Goal: Task Accomplishment & Management: Manage account settings

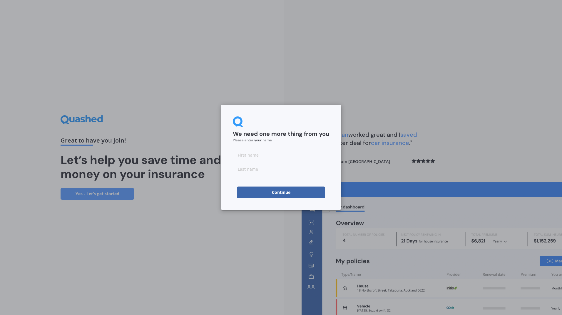
click at [274, 154] on input at bounding box center [281, 155] width 96 height 12
type input "Joanne"
type input "Becker"
click at [287, 192] on button "Continue" at bounding box center [281, 193] width 88 height 12
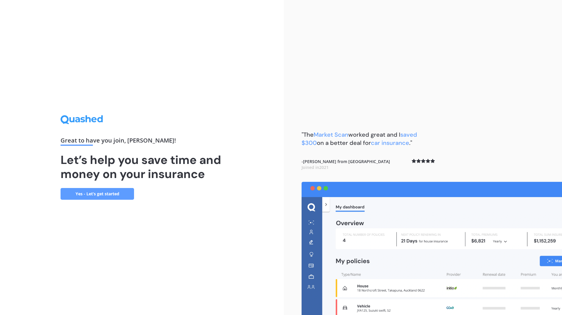
click at [110, 194] on link "Yes - Let’s get started" at bounding box center [97, 194] width 73 height 12
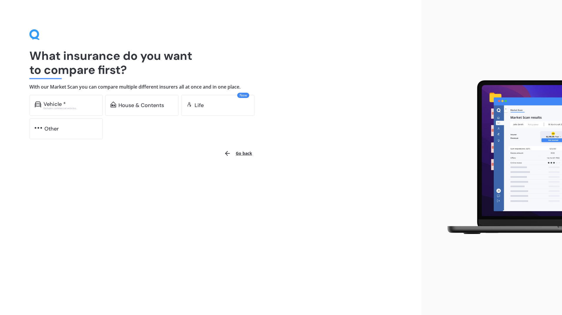
click at [60, 111] on div "Vehicle * Excludes commercial vehicles" at bounding box center [65, 105] width 73 height 21
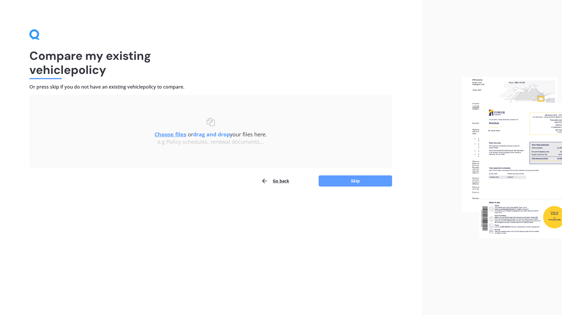
click at [351, 180] on button "Skip" at bounding box center [354, 181] width 73 height 11
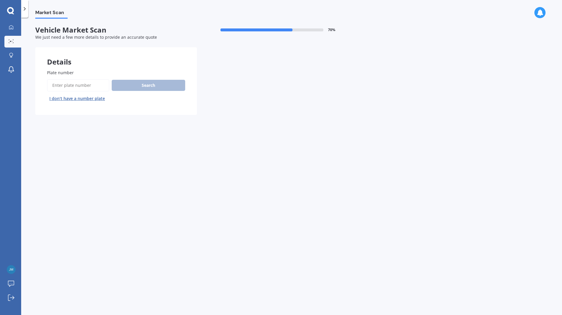
click at [91, 85] on input "Plate number" at bounding box center [78, 85] width 62 height 12
type input "HNM673"
click at [142, 88] on button "Search" at bounding box center [148, 85] width 73 height 11
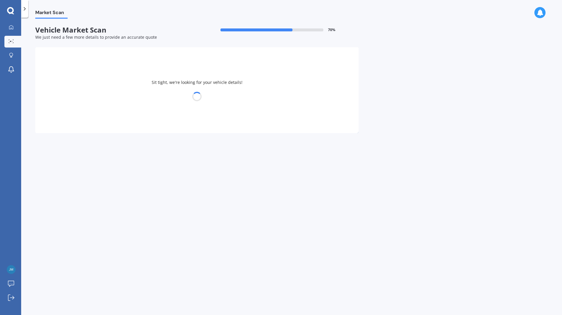
select select "TOYOTA"
select select "WISH"
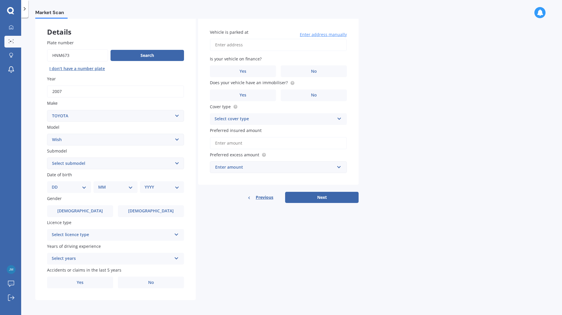
scroll to position [30, 0]
click at [98, 166] on select "Select submodel (All)" at bounding box center [115, 163] width 137 height 12
click at [83, 187] on select "DD 01 02 03 04 05 06 07 08 09 10 11 12 13 14 15 16 17 18 19 20 21 22 23 24 25 2…" at bounding box center [69, 187] width 35 height 6
select select "08"
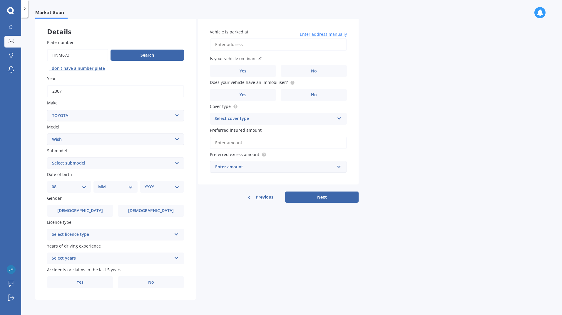
click at [56, 184] on select "DD 01 02 03 04 05 06 07 08 09 10 11 12 13 14 15 16 17 18 19 20 21 22 23 24 25 2…" at bounding box center [69, 187] width 35 height 6
click at [117, 185] on select "MM 01 02 03 04 05 06 07 08 09 10 11 12" at bounding box center [116, 187] width 32 height 6
select select "10"
click at [100, 184] on select "MM 01 02 03 04 05 06 07 08 09 10 11 12" at bounding box center [116, 187] width 32 height 6
click at [152, 186] on select "YYYY 2025 2024 2023 2022 2021 2020 2019 2018 2017 2016 2015 2014 2013 2012 2011…" at bounding box center [161, 187] width 32 height 6
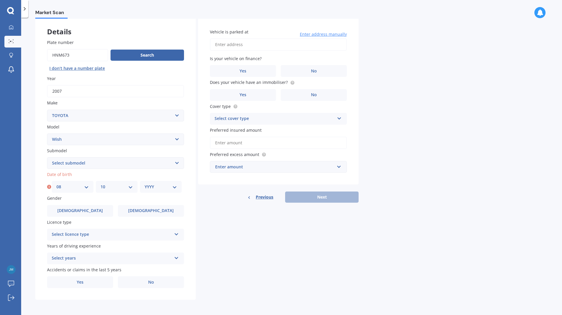
select select "1971"
click at [145, 184] on select "YYYY 2025 2024 2023 2022 2021 2020 2019 2018 2017 2016 2015 2014 2013 2012 2011…" at bounding box center [161, 187] width 32 height 6
click at [100, 209] on label "Male" at bounding box center [80, 211] width 66 height 12
click at [0, 0] on input "Male" at bounding box center [0, 0] width 0 height 0
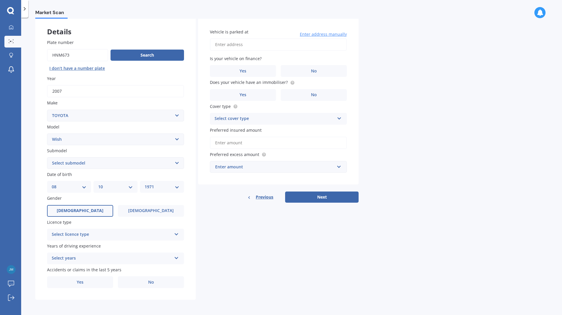
click at [85, 234] on div "Select licence type" at bounding box center [112, 234] width 120 height 7
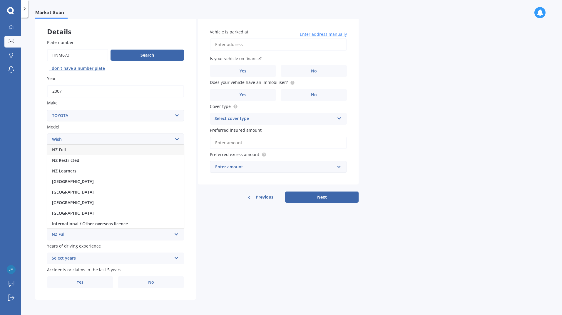
click at [70, 152] on div "NZ Full" at bounding box center [115, 150] width 136 height 11
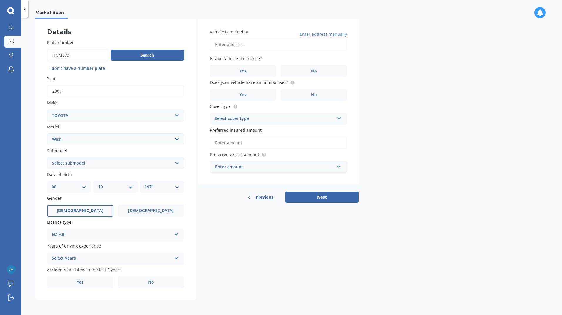
click at [82, 261] on div "Select years" at bounding box center [112, 258] width 120 height 7
click at [73, 206] on span "5 or more years" at bounding box center [68, 205] width 32 height 6
click at [87, 283] on label "Yes" at bounding box center [80, 283] width 66 height 12
click at [0, 0] on input "Yes" at bounding box center [0, 0] width 0 height 0
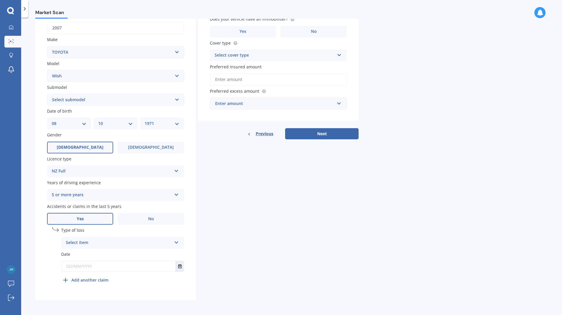
scroll to position [94, 0]
click at [112, 243] on div "Select item" at bounding box center [119, 242] width 106 height 7
click at [94, 264] on span "Not at fault accident" at bounding box center [87, 265] width 42 height 6
click at [127, 273] on div "Type of loss Not at fault accident At fault accident Not at fault accident Date" at bounding box center [122, 250] width 123 height 47
click at [125, 269] on input "text" at bounding box center [118, 266] width 114 height 11
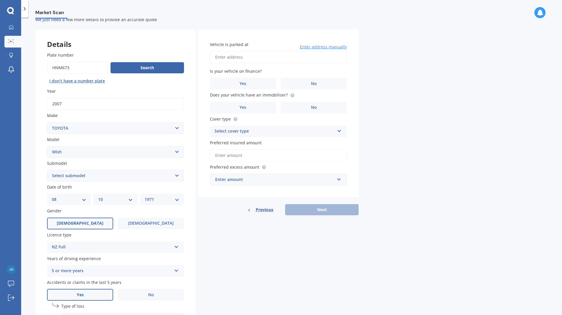
scroll to position [0, 0]
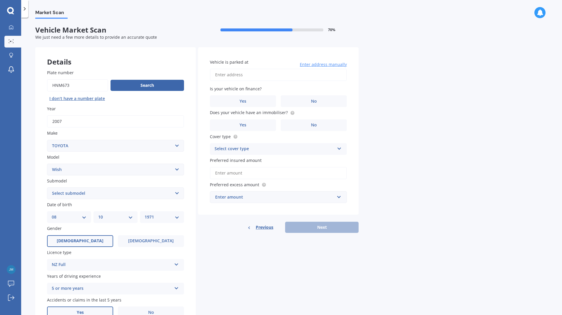
type input "17/09/2023"
click at [273, 76] on input "Vehicle is parked at" at bounding box center [278, 75] width 137 height 12
type input "10 Bell Street, Tawa, Wellington 5028"
click at [320, 101] on label "No" at bounding box center [314, 101] width 66 height 12
click at [0, 0] on input "No" at bounding box center [0, 0] width 0 height 0
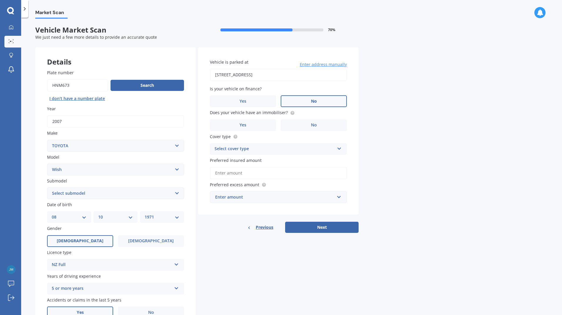
click at [312, 127] on span "No" at bounding box center [314, 125] width 6 height 5
click at [0, 0] on input "No" at bounding box center [0, 0] width 0 height 0
click at [290, 113] on circle at bounding box center [292, 113] width 4 height 4
click at [244, 150] on div "Select cover type" at bounding box center [274, 149] width 120 height 7
click at [240, 161] on span "Comprehensive" at bounding box center [230, 161] width 31 height 6
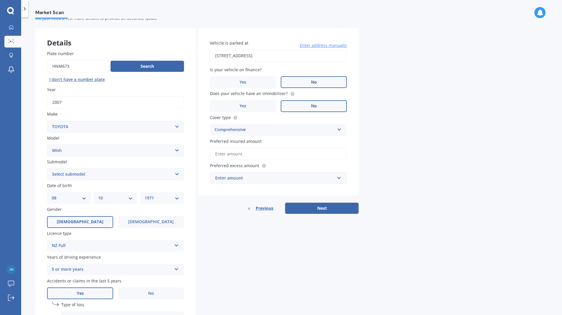
scroll to position [29, 0]
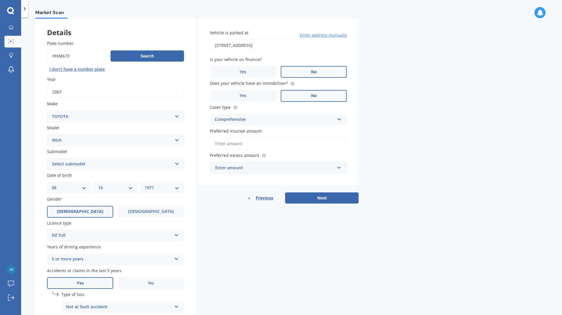
click at [267, 143] on input "Preferred insured amount" at bounding box center [278, 144] width 137 height 12
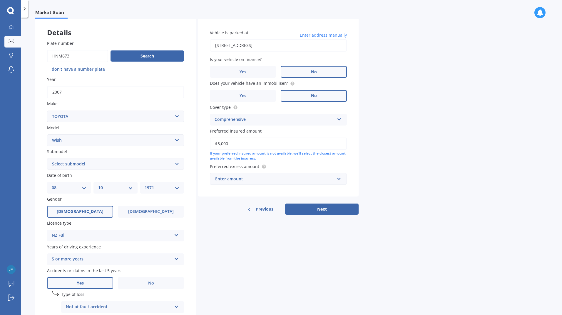
type input "$5,000"
click at [342, 179] on input "text" at bounding box center [276, 179] width 132 height 11
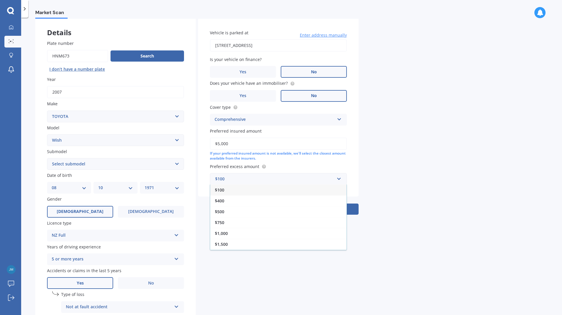
click at [254, 210] on div "$500" at bounding box center [278, 212] width 136 height 11
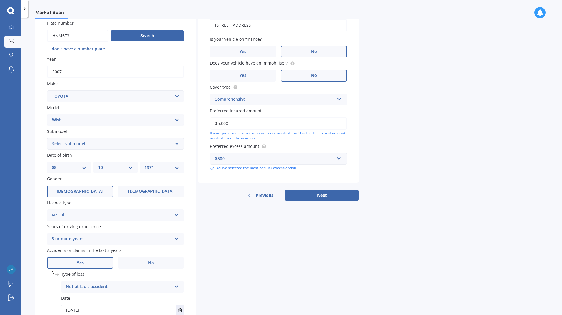
scroll to position [59, 0]
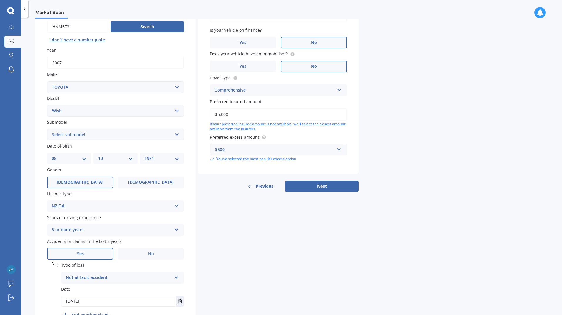
click at [333, 187] on button "Next" at bounding box center [321, 186] width 73 height 11
click at [72, 133] on select "Select submodel (All)" at bounding box center [115, 135] width 137 height 12
select select "(ALL)"
click at [47, 129] on select "Select submodel (All)" at bounding box center [115, 135] width 137 height 12
click at [266, 149] on div "$500" at bounding box center [274, 150] width 119 height 6
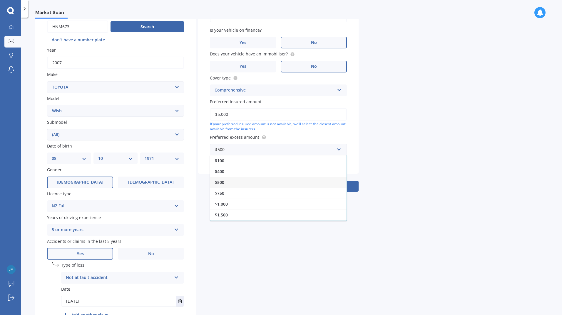
click at [224, 171] on div "$400" at bounding box center [278, 171] width 136 height 11
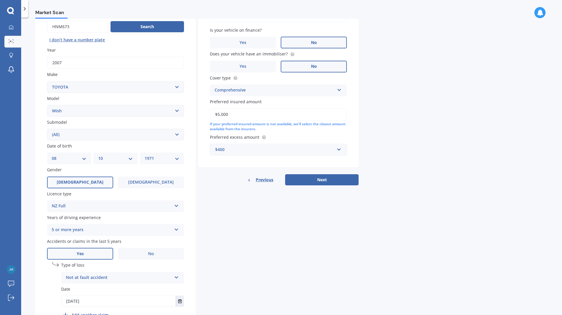
click at [315, 179] on button "Next" at bounding box center [321, 179] width 73 height 11
select select "08"
select select "10"
select select "1971"
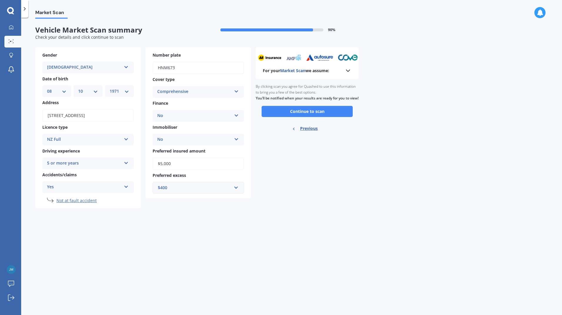
scroll to position [0, 0]
click at [308, 115] on button "Continue to scan" at bounding box center [306, 111] width 91 height 11
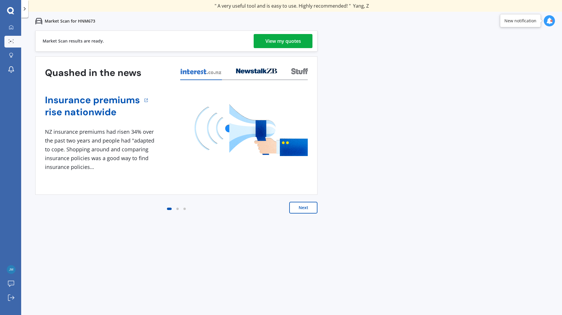
click at [290, 41] on div "View my quotes" at bounding box center [283, 41] width 36 height 14
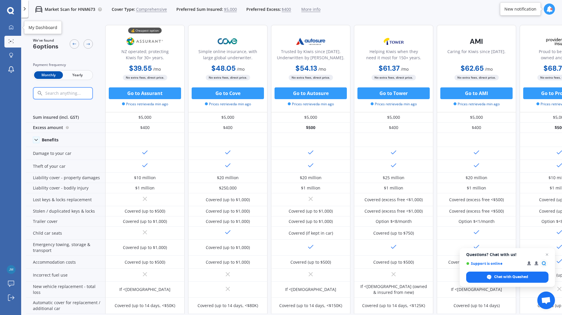
click at [15, 26] on div at bounding box center [11, 27] width 9 height 5
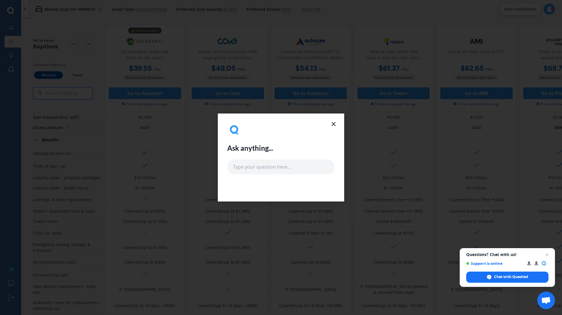
click at [337, 129] on div "Ask anything..." at bounding box center [281, 158] width 126 height 88
click at [334, 122] on icon at bounding box center [333, 124] width 7 height 7
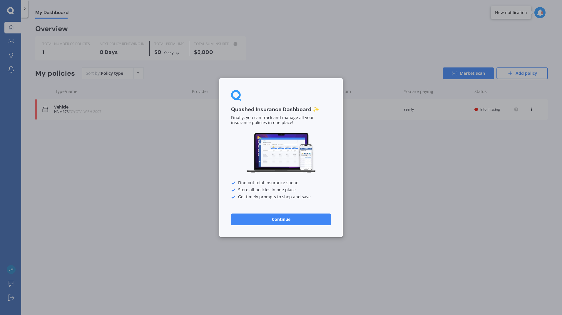
click at [297, 223] on button "Continue" at bounding box center [281, 220] width 100 height 12
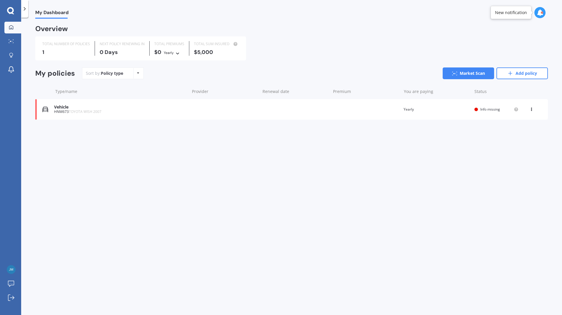
click at [529, 71] on link "Add policy" at bounding box center [521, 74] width 51 height 12
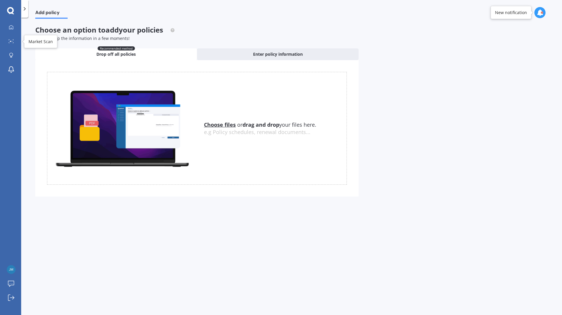
click at [12, 41] on icon at bounding box center [11, 41] width 5 height 4
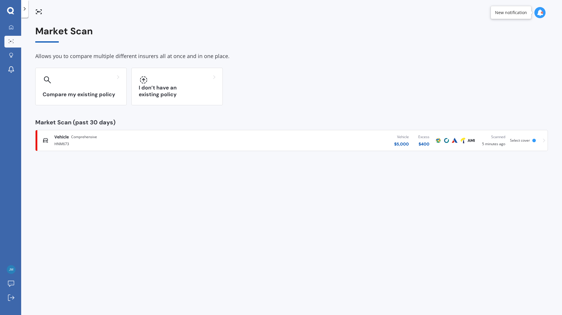
click at [86, 88] on div "Compare my existing policy" at bounding box center [80, 87] width 91 height 38
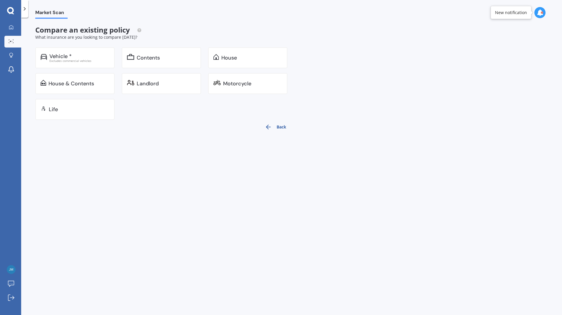
click at [243, 65] on div "House" at bounding box center [247, 57] width 79 height 21
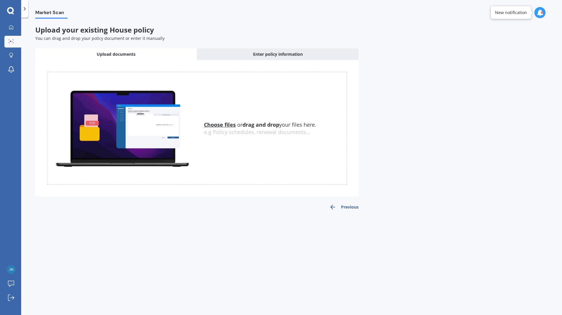
click at [282, 55] on span "Enter policy information" at bounding box center [278, 54] width 50 height 6
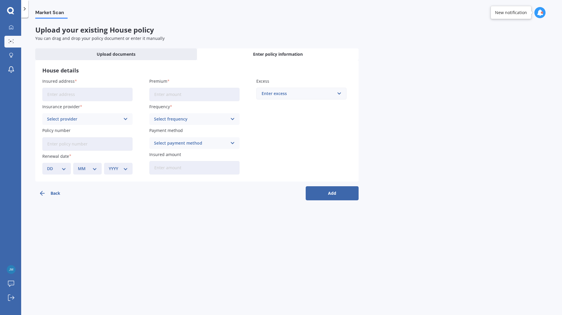
click at [97, 93] on input "Insured address" at bounding box center [87, 95] width 90 height 14
type input "10 Bell Street, Tawa, Wellington 5028"
click at [85, 119] on div "Select provider" at bounding box center [83, 119] width 73 height 6
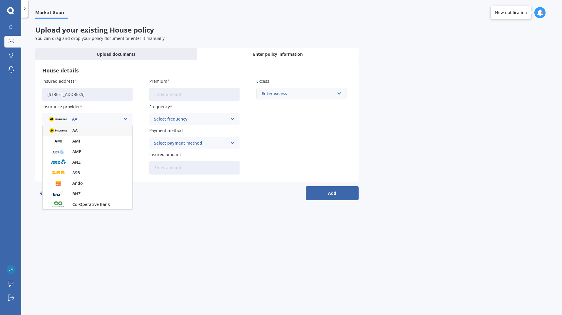
click at [69, 193] on img at bounding box center [58, 194] width 22 height 8
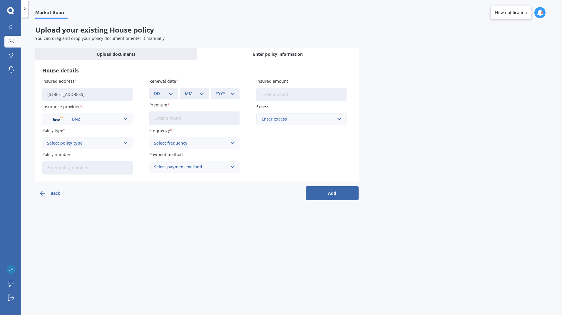
click at [90, 142] on div "Select policy type" at bounding box center [83, 143] width 73 height 6
click at [82, 157] on span "PremierCare Home" at bounding box center [66, 155] width 38 height 4
click at [172, 91] on select "DD 01 02 03 04 05 06 07 08 09 10 11 12 13 14 15 16 17 18 19 20 21 22 23 24 25 2…" at bounding box center [163, 93] width 19 height 6
select select "05"
click at [154, 90] on select "DD 01 02 03 04 05 06 07 08 09 10 11 12 13 14 15 16 17 18 19 20 21 22 23 24 25 2…" at bounding box center [163, 93] width 19 height 6
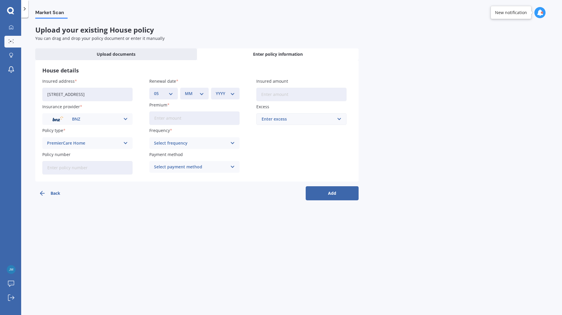
click at [201, 94] on select "MM 01 02 03 04 05 06 07 08 09 10 11 12" at bounding box center [194, 93] width 19 height 6
select select "11"
click at [185, 90] on select "MM 01 02 03 04 05 06 07 08 09 10 11 12" at bounding box center [194, 93] width 19 height 6
click at [234, 93] on div "YYYY 2027 2026 2025 2024 2023 2022 2021 2020 2019 2018 2017 2016 2015 2014 2013…" at bounding box center [225, 94] width 28 height 12
click at [234, 93] on select "YYYY 2027 2026 2025 2024 2023 2022 2021 2020 2019 2018 2017 2016 2015 2014 2013…" at bounding box center [225, 93] width 19 height 6
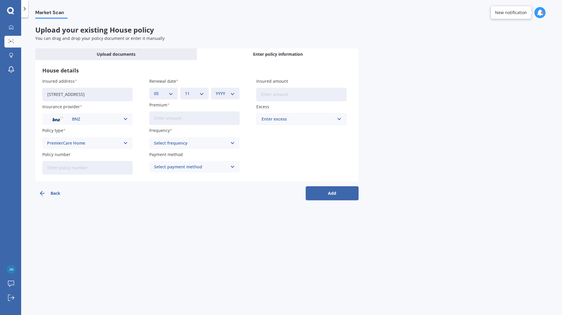
select select "2025"
click at [216, 90] on select "YYYY 2027 2026 2025 2024 2023 2022 2021 2020 2019 2018 2017 2016 2015 2014 2013…" at bounding box center [225, 93] width 19 height 6
click at [207, 120] on input "Premium" at bounding box center [194, 119] width 90 height 14
click at [229, 145] on div "Select frequency Yearly Six-Monthly Quarterly Monthly Fortnightly Weekly" at bounding box center [194, 143] width 90 height 12
click at [229, 145] on div "Yearly Yearly Six-Monthly Quarterly Monthly Fortnightly Weekly" at bounding box center [194, 143] width 90 height 12
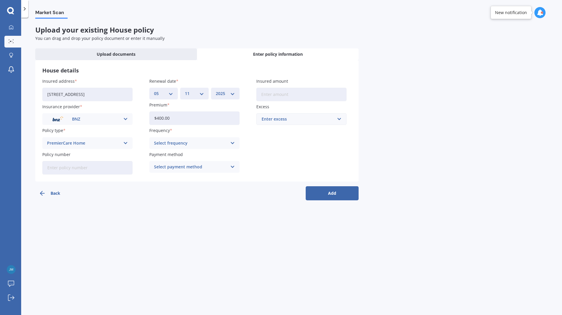
drag, startPoint x: 187, startPoint y: 121, endPoint x: 122, endPoint y: 122, distance: 64.3
click at [122, 122] on div "Insured address 10 Bell Street, Tawa, Wellington 5028 Insurance provider BNZ AA…" at bounding box center [196, 126] width 309 height 97
type input "$147.00"
click at [183, 141] on div "Select frequency" at bounding box center [190, 143] width 73 height 6
click at [166, 197] on span "Fortnightly" at bounding box center [165, 197] width 22 height 4
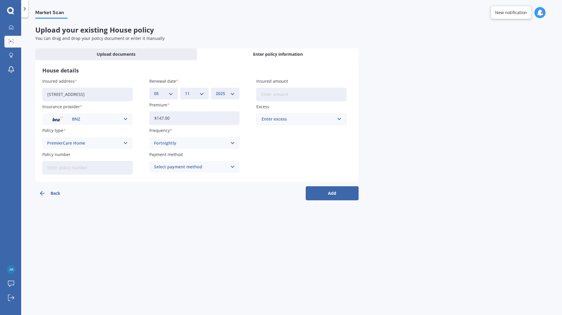
click at [196, 167] on div "Select payment method" at bounding box center [190, 167] width 73 height 6
click at [192, 179] on span "Direct debit - bank account" at bounding box center [181, 179] width 55 height 4
click at [304, 94] on input "Insured amount" at bounding box center [301, 95] width 90 height 14
type input "$850,013"
click at [324, 120] on div "Enter excess" at bounding box center [297, 119] width 73 height 6
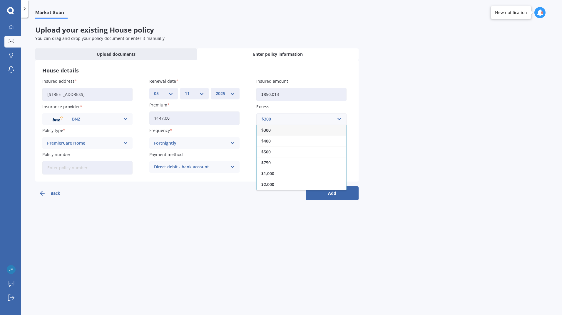
click at [284, 141] on div "$400" at bounding box center [301, 141] width 90 height 11
click at [335, 192] on button "Add" at bounding box center [332, 194] width 53 height 14
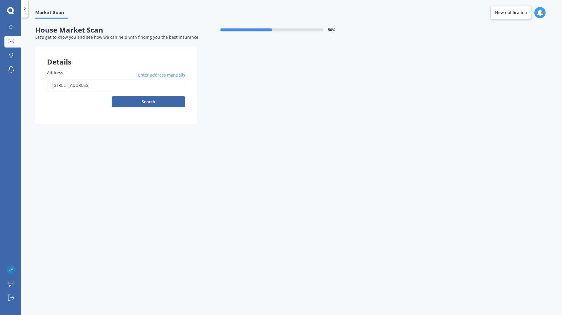
click at [152, 103] on button "Search" at bounding box center [148, 101] width 73 height 11
type input "10 Bell Street, Tawa, Wellington 5028"
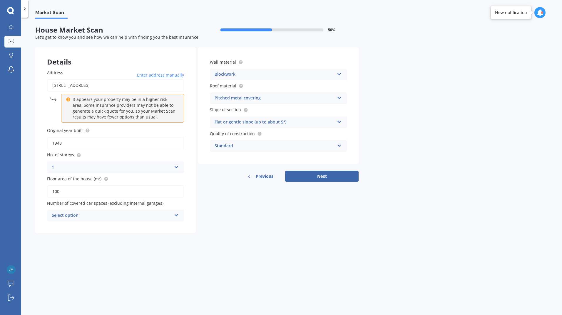
drag, startPoint x: 73, startPoint y: 193, endPoint x: 43, endPoint y: 189, distance: 30.2
click at [43, 189] on div "Address 10 Bell Street, Tawa, Wellington 5028 Enter address manually It appears…" at bounding box center [115, 146] width 160 height 176
type input "89"
click at [83, 213] on div "Select option" at bounding box center [112, 215] width 120 height 7
click at [58, 241] on div "1" at bounding box center [115, 238] width 136 height 11
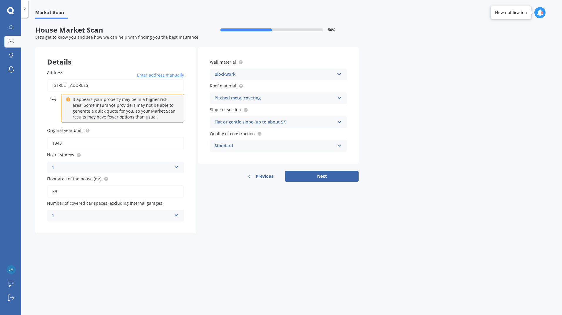
click at [272, 75] on div "Blockwork" at bounding box center [274, 74] width 120 height 7
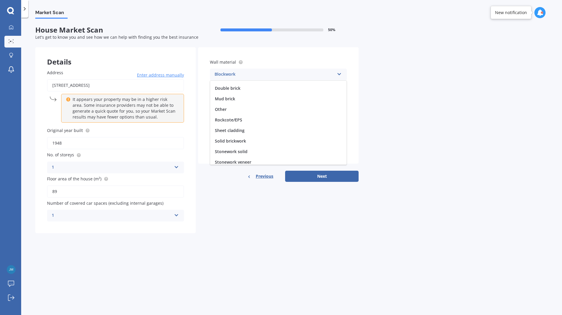
scroll to position [53, 0]
click at [221, 146] on span "Stucco" at bounding box center [222, 149] width 14 height 6
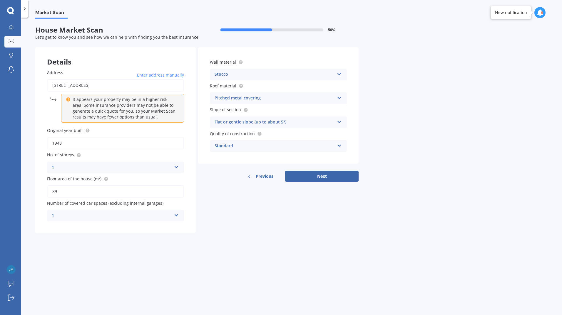
click at [267, 98] on div "Pitched metal covering" at bounding box center [274, 98] width 120 height 7
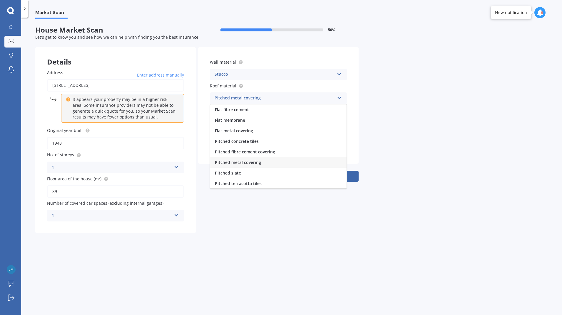
click at [257, 126] on div "Flat metal covering" at bounding box center [278, 131] width 136 height 11
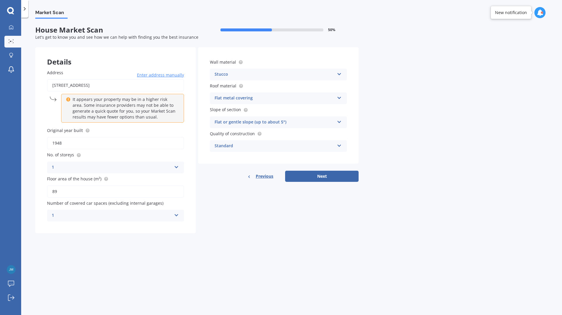
click at [299, 123] on div "Flat or gentle slope (up to about 5°)" at bounding box center [274, 122] width 120 height 7
click at [266, 145] on span "Moderate slope (about 15°)" at bounding box center [242, 145] width 55 height 6
click at [339, 145] on icon at bounding box center [339, 145] width 5 height 4
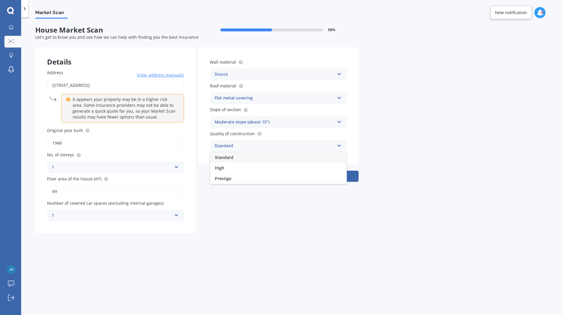
click at [339, 145] on icon at bounding box center [339, 145] width 5 height 4
click at [327, 175] on button "Next" at bounding box center [321, 176] width 73 height 11
select select "08"
select select "10"
select select "1971"
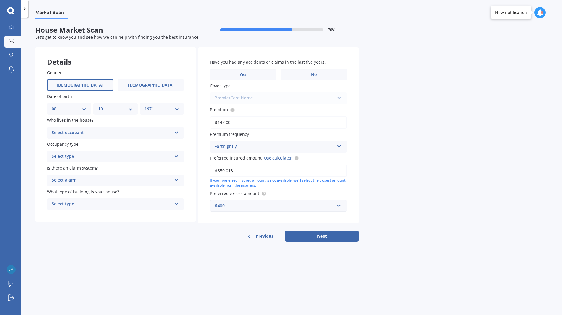
click at [113, 131] on div "Select occupant" at bounding box center [112, 133] width 120 height 7
drag, startPoint x: 107, startPoint y: 140, endPoint x: 105, endPoint y: 147, distance: 7.7
click at [105, 147] on div "Owner" at bounding box center [115, 144] width 136 height 11
click at [106, 156] on div "Select type" at bounding box center [112, 156] width 120 height 7
click at [86, 168] on div "Permanent" at bounding box center [115, 168] width 136 height 11
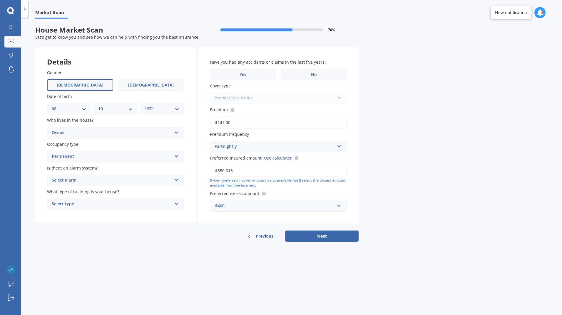
click at [81, 181] on div "Select alarm" at bounding box center [112, 180] width 120 height 7
click at [64, 203] on span "Yes, not monitored" at bounding box center [71, 203] width 39 height 6
click at [105, 207] on div "Select type" at bounding box center [112, 204] width 120 height 7
click at [91, 216] on div "Freestanding" at bounding box center [115, 216] width 136 height 11
click at [321, 71] on label "No" at bounding box center [314, 75] width 66 height 12
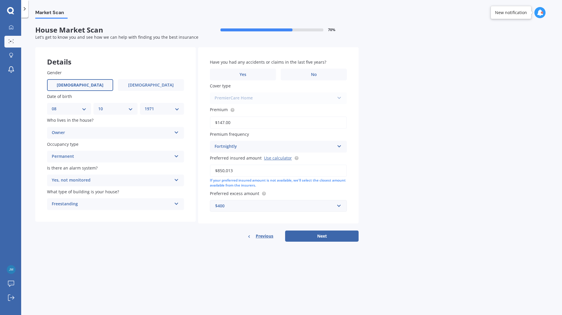
click at [0, 0] on input "No" at bounding box center [0, 0] width 0 height 0
click at [273, 102] on div "PremierCare Home PremierCare Home" at bounding box center [278, 99] width 137 height 12
click at [326, 238] on button "Next" at bounding box center [321, 236] width 73 height 11
select select "08"
select select "10"
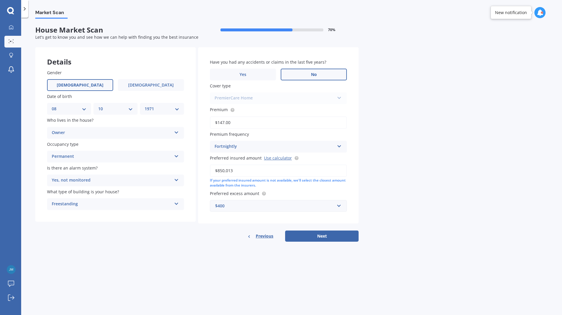
select select "1971"
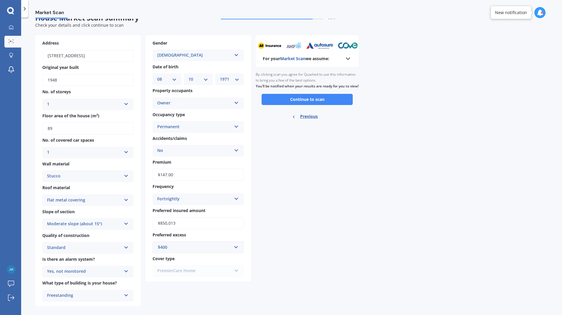
scroll to position [19, 0]
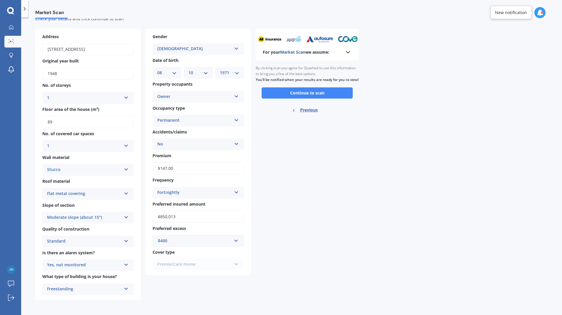
click at [325, 99] on button "Continue to scan" at bounding box center [306, 93] width 91 height 11
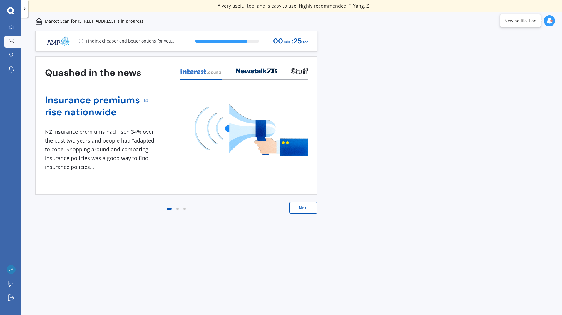
click at [306, 206] on button "Next" at bounding box center [303, 208] width 28 height 12
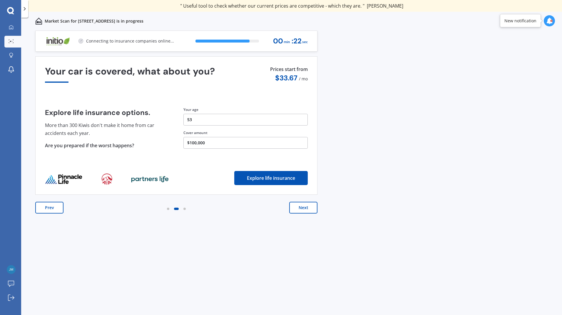
click at [300, 211] on button "Next" at bounding box center [303, 208] width 28 height 12
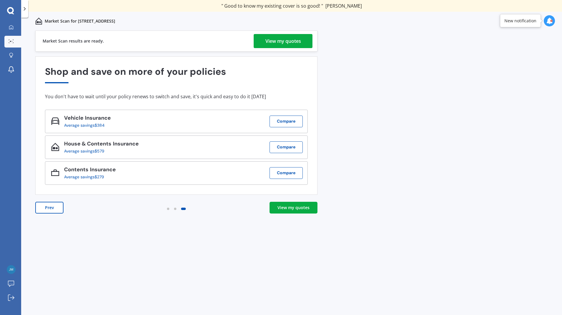
click at [300, 211] on div "View my quotes" at bounding box center [293, 208] width 32 height 6
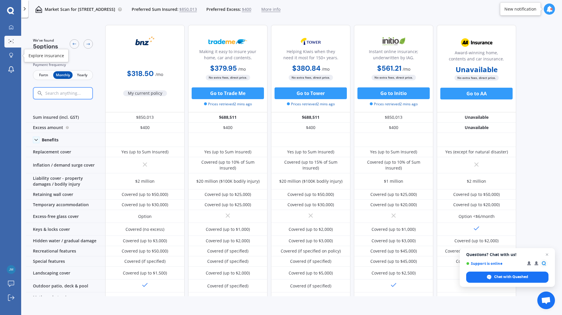
click at [14, 54] on div at bounding box center [11, 56] width 9 height 6
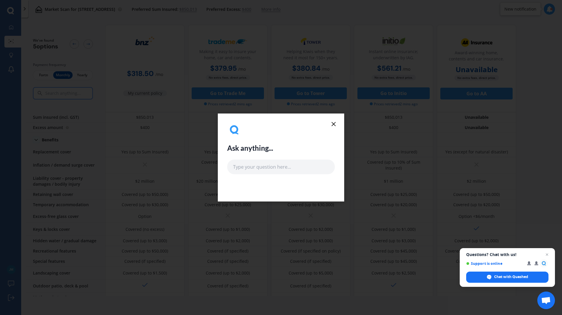
click at [333, 124] on icon at bounding box center [333, 124] width 7 height 7
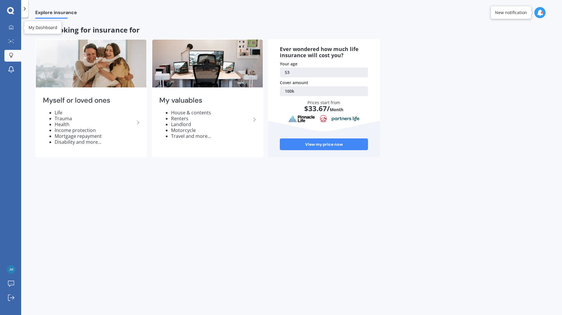
click at [8, 29] on div at bounding box center [11, 27] width 9 height 5
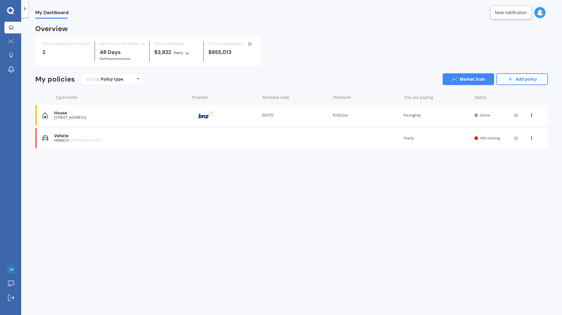
click at [473, 77] on link "Market Scan" at bounding box center [467, 79] width 51 height 12
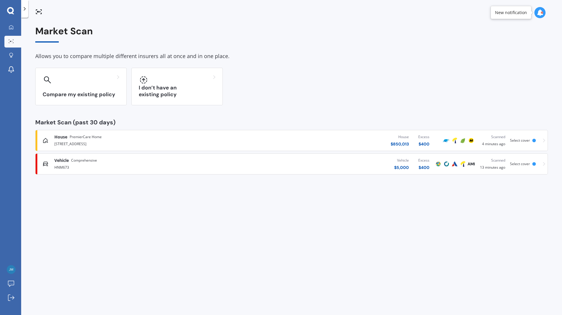
click at [66, 84] on div at bounding box center [81, 79] width 77 height 9
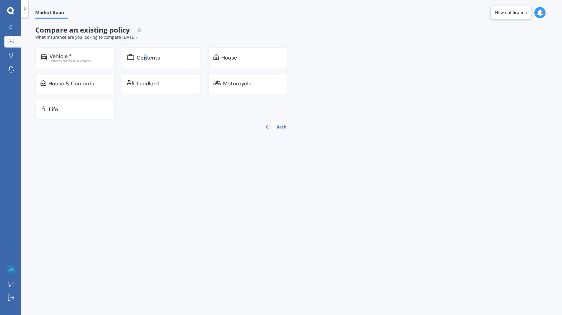
click at [145, 60] on div "Contents" at bounding box center [148, 58] width 23 height 6
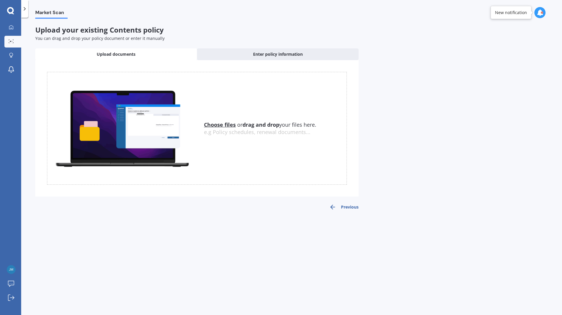
click at [296, 53] on span "Enter policy information" at bounding box center [278, 54] width 50 height 6
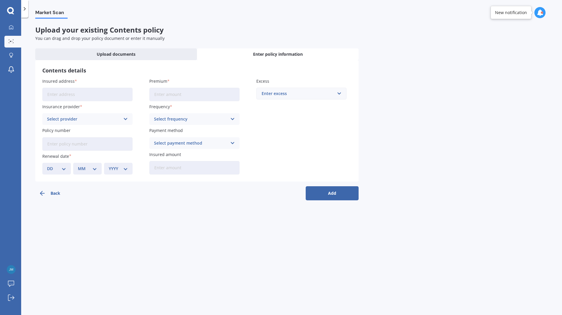
click at [106, 97] on input "Insured address" at bounding box center [87, 95] width 90 height 14
type input "10 Bell Street, Tawa, Wellington 5028"
click at [93, 123] on div "Select provider AA AMI AMP ANZ ASB Ando BNZ Co-Operative Bank FMG Initio Kiwiba…" at bounding box center [87, 119] width 90 height 12
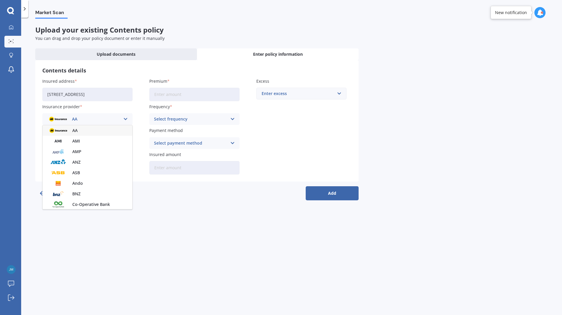
click at [72, 196] on div "BNZ" at bounding box center [88, 194] width 90 height 11
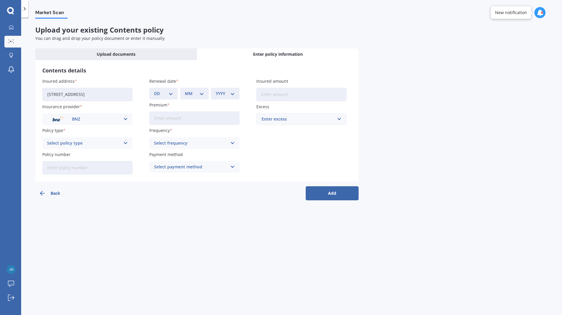
click at [108, 144] on div "Select policy type" at bounding box center [83, 143] width 73 height 6
click at [98, 157] on div "PremierCare Contents" at bounding box center [88, 155] width 90 height 11
click at [172, 94] on select "DD 01 02 03 04 05 06 07 08 09 10 11 12 13 14 15 16 17 18 19 20 21 22 23 24 25 2…" at bounding box center [163, 93] width 19 height 6
select select "05"
click at [154, 90] on select "DD 01 02 03 04 05 06 07 08 09 10 11 12 13 14 15 16 17 18 19 20 21 22 23 24 25 2…" at bounding box center [163, 93] width 19 height 6
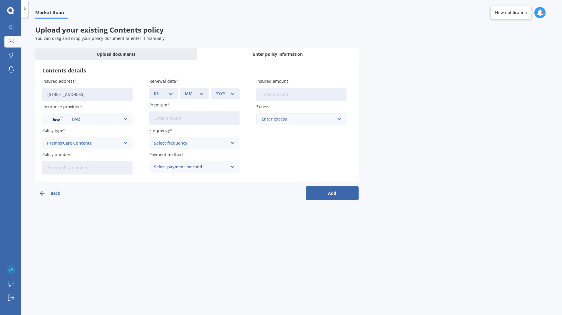
click at [193, 91] on select "MM 01 02 03 04 05 06 07 08 09 10 11 12" at bounding box center [194, 93] width 19 height 6
select select "11"
click at [185, 90] on select "MM 01 02 03 04 05 06 07 08 09 10 11 12" at bounding box center [194, 93] width 19 height 6
click at [223, 96] on select "YYYY 2027 2026 2025 2024 2023 2022 2021 2020 2019 2018 2017 2016 2015 2014 2013…" at bounding box center [225, 93] width 19 height 6
select select "2025"
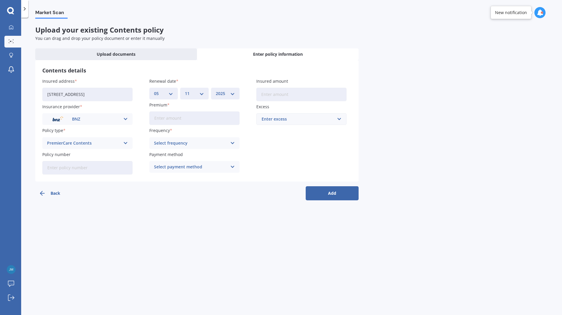
click at [216, 90] on select "YYYY 2027 2026 2025 2024 2023 2022 2021 2020 2019 2018 2017 2016 2015 2014 2013…" at bounding box center [225, 93] width 19 height 6
click at [219, 118] on input "Premium" at bounding box center [194, 119] width 90 height 14
type input "$147.26"
click at [230, 145] on icon at bounding box center [232, 143] width 5 height 6
click at [172, 196] on span "Fortnightly" at bounding box center [165, 197] width 22 height 4
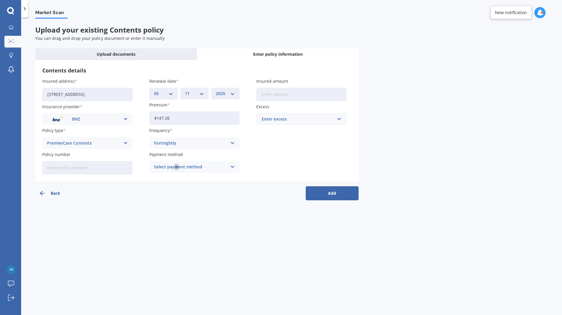
click at [176, 166] on div "Select payment method" at bounding box center [190, 167] width 73 height 6
click at [177, 179] on span "Direct debit - bank account" at bounding box center [181, 179] width 55 height 4
click at [304, 93] on input "Insured amount" at bounding box center [301, 95] width 90 height 14
type input "$119,920"
click at [326, 122] on div "Enter excess" at bounding box center [297, 119] width 73 height 6
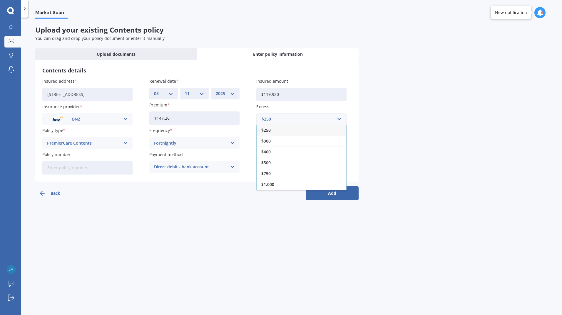
click at [270, 128] on span "$250" at bounding box center [265, 130] width 9 height 4
click at [334, 195] on button "Add" at bounding box center [332, 194] width 53 height 14
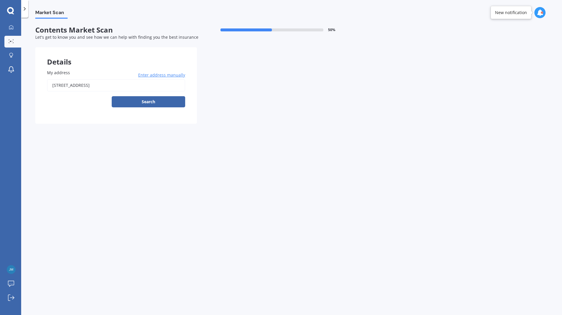
click at [141, 82] on input "10 Bell Street, Tawa, Wellington 5028" at bounding box center [116, 85] width 138 height 12
type input "10 Bell Street, Tawa, Wellington 5028"
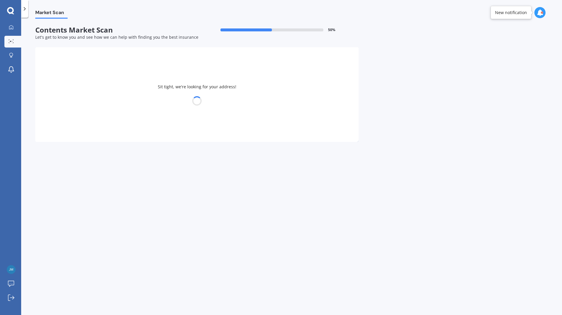
select select "08"
select select "10"
select select "1971"
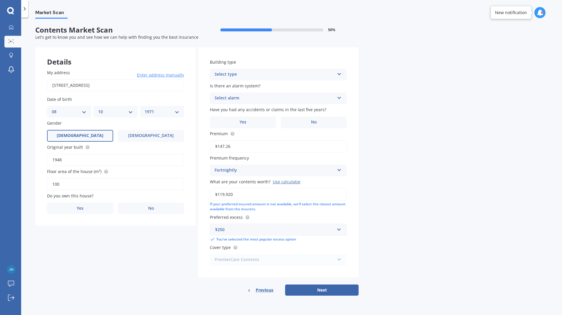
drag, startPoint x: 104, startPoint y: 187, endPoint x: 24, endPoint y: 180, distance: 80.8
click at [24, 179] on div "Market Scan Contents Market Scan 50 % Let's get to know you and see how we can …" at bounding box center [291, 168] width 541 height 298
type input "89"
click at [44, 256] on div "Details My address 10 Bell Street, Tawa, Wellington 5028 Enter address manually…" at bounding box center [196, 171] width 323 height 249
click at [95, 215] on div "My address 10 Bell Street, Tawa, Wellington 5028 Enter address manually Search …" at bounding box center [115, 142] width 160 height 169
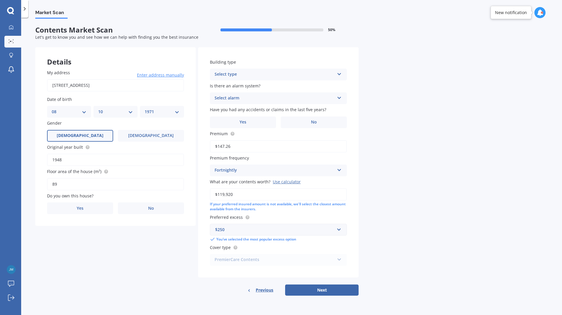
click at [94, 204] on label "Yes" at bounding box center [80, 209] width 66 height 12
click at [0, 0] on input "Yes" at bounding box center [0, 0] width 0 height 0
click at [139, 233] on div "Select occupant" at bounding box center [112, 232] width 120 height 7
click at [125, 246] on div "Owner" at bounding box center [115, 244] width 136 height 11
click at [103, 256] on div "Select type" at bounding box center [112, 256] width 120 height 7
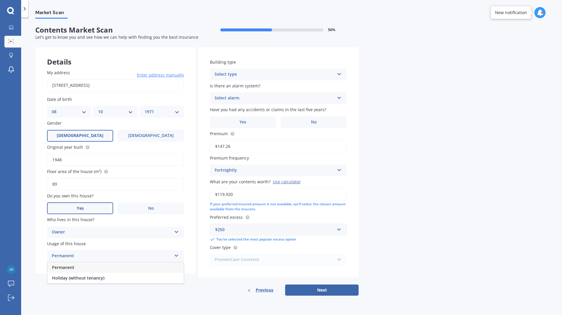
click at [96, 268] on div "Permanent" at bounding box center [115, 268] width 136 height 11
click at [323, 75] on div "Select type" at bounding box center [274, 74] width 120 height 7
click at [306, 86] on div "Freestanding" at bounding box center [278, 86] width 136 height 11
click at [287, 98] on div "Select alarm" at bounding box center [274, 98] width 120 height 7
click at [249, 120] on span "Yes, not monitored" at bounding box center [234, 121] width 39 height 6
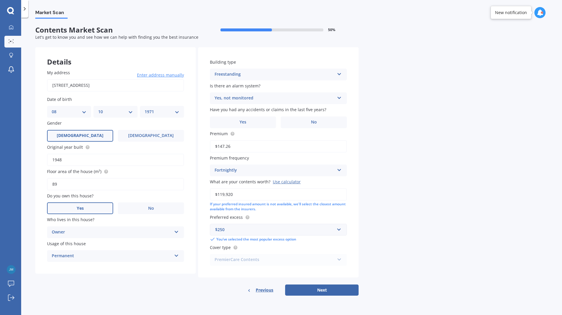
click at [313, 120] on span "No" at bounding box center [314, 122] width 6 height 5
click at [0, 0] on input "No" at bounding box center [0, 0] width 0 height 0
click at [323, 293] on button "Next" at bounding box center [321, 290] width 73 height 11
select select "08"
select select "10"
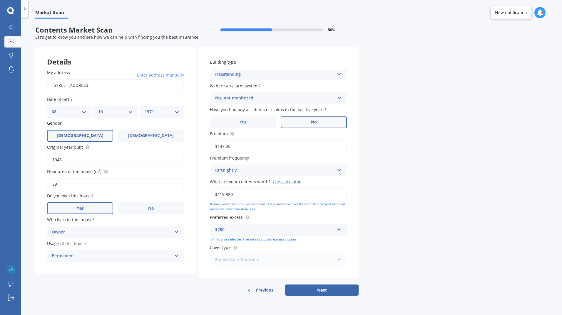
select select "1971"
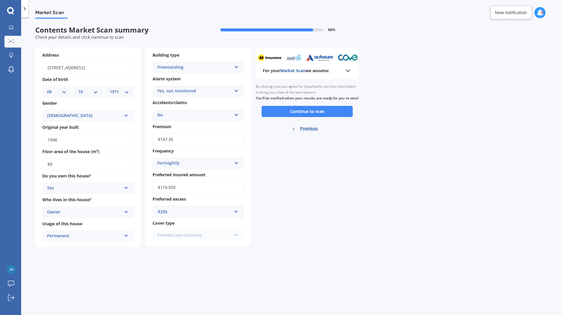
click at [304, 115] on button "Continue to scan" at bounding box center [306, 111] width 91 height 11
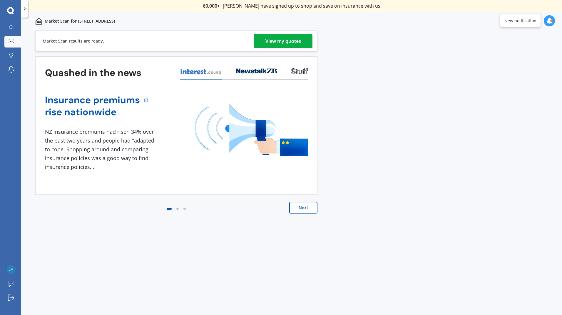
click at [302, 206] on button "Next" at bounding box center [303, 208] width 28 height 12
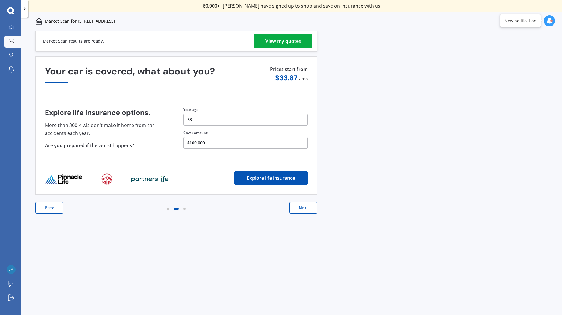
click at [302, 206] on button "Next" at bounding box center [303, 208] width 28 height 12
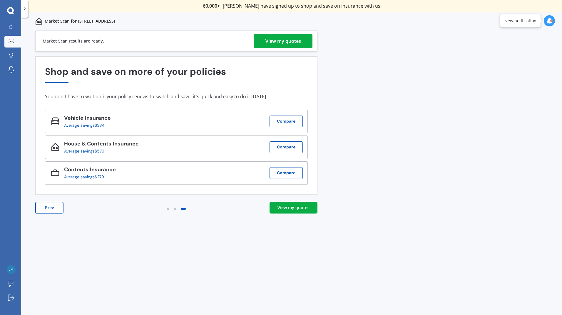
click at [302, 206] on div "View my quotes" at bounding box center [293, 208] width 32 height 6
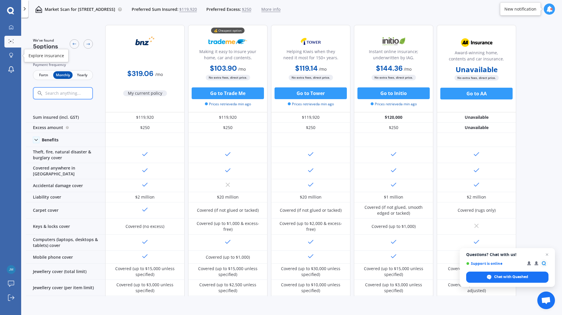
click at [13, 56] on icon at bounding box center [11, 55] width 4 height 5
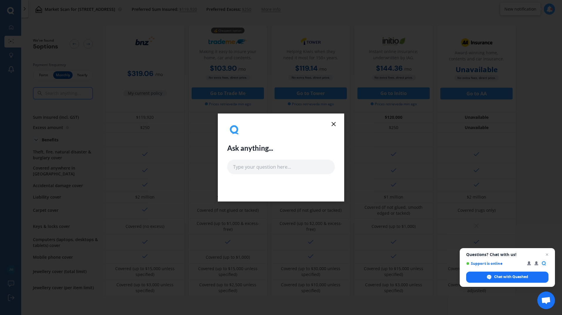
click at [335, 123] on icon at bounding box center [333, 124] width 7 height 7
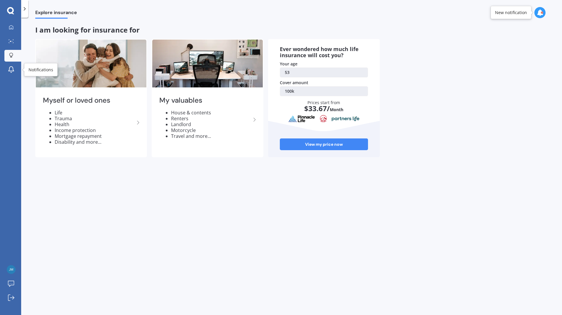
click at [9, 72] on icon at bounding box center [11, 69] width 7 height 7
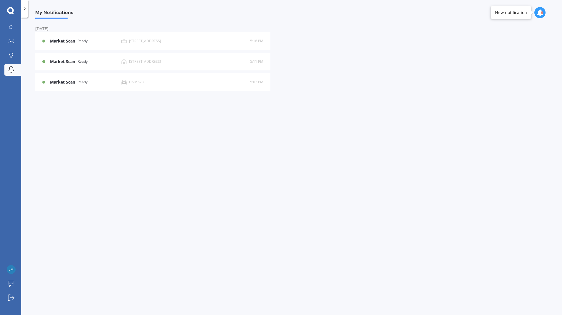
click at [12, 28] on icon at bounding box center [11, 27] width 5 height 5
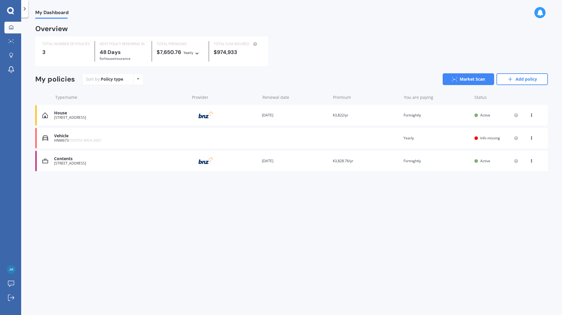
click at [537, 81] on link "Add policy" at bounding box center [521, 79] width 51 height 12
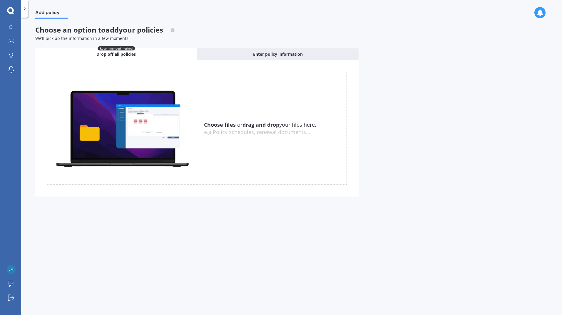
click at [252, 54] on div "Enter policy information" at bounding box center [278, 54] width 162 height 12
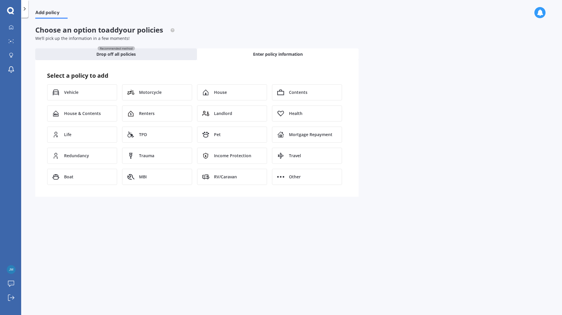
click at [98, 134] on div "Life" at bounding box center [82, 135] width 70 height 16
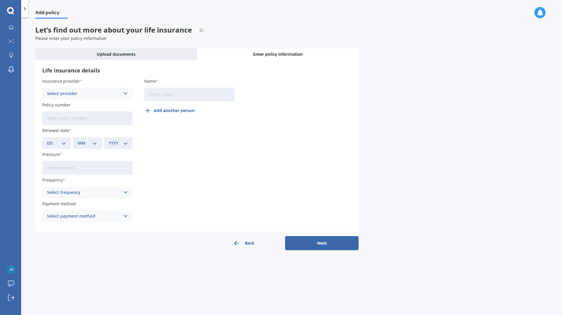
click at [120, 98] on div "Select provider AA AIA AMP ANZ ASB Asteron Life BNZ Chubb Cigna Co-Operative Ba…" at bounding box center [87, 94] width 90 height 12
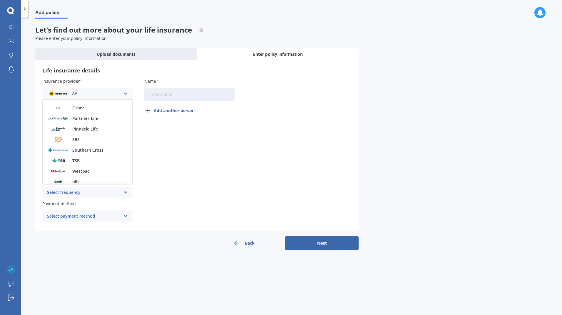
scroll to position [149, 0]
click at [91, 115] on span "Partners Life" at bounding box center [85, 115] width 26 height 4
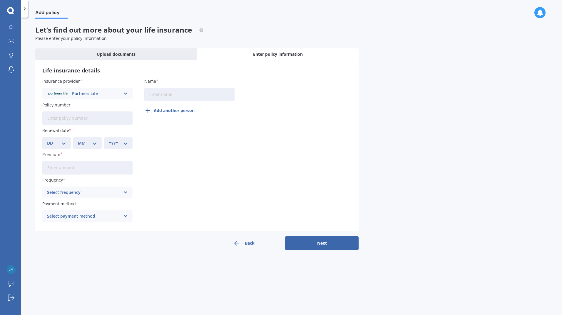
click at [179, 154] on div "Insurance provider Partners Life AA AIA AMP ANZ ASB Asteron Life BNZ Chubb Cign…" at bounding box center [196, 151] width 309 height 147
